Goal: Information Seeking & Learning: Learn about a topic

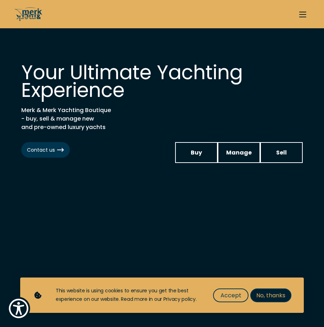
click at [268, 294] on span "No, thanks" at bounding box center [270, 295] width 29 height 9
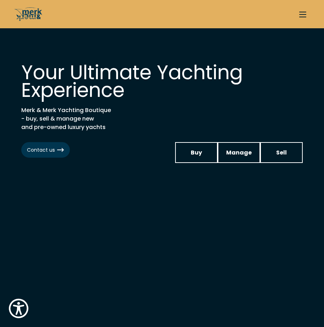
click at [303, 12] on span "Send your inquiry" at bounding box center [302, 12] width 7 height 1
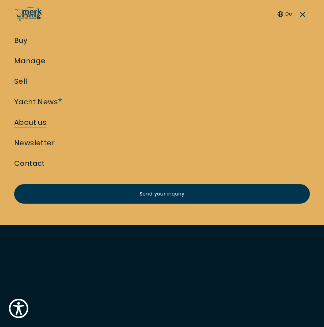
click at [33, 120] on link "About us" at bounding box center [30, 123] width 32 height 10
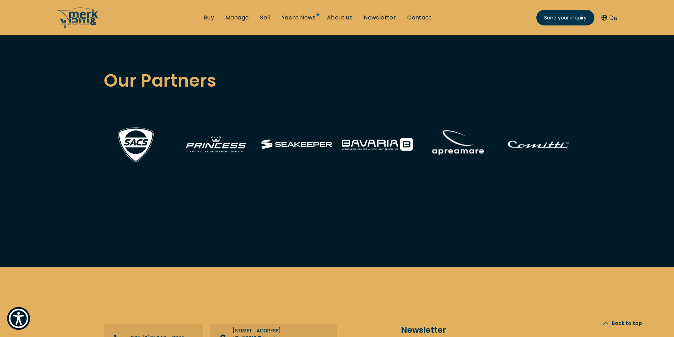
scroll to position [2549, 0]
